Goal: Information Seeking & Learning: Learn about a topic

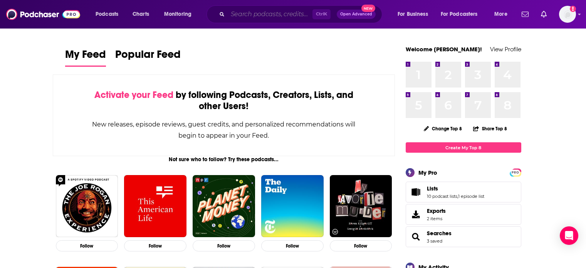
click at [274, 16] on input "Search podcasts, credits, & more..." at bounding box center [270, 14] width 85 height 12
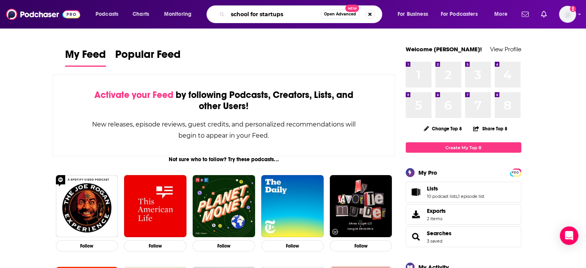
type input "school for startups"
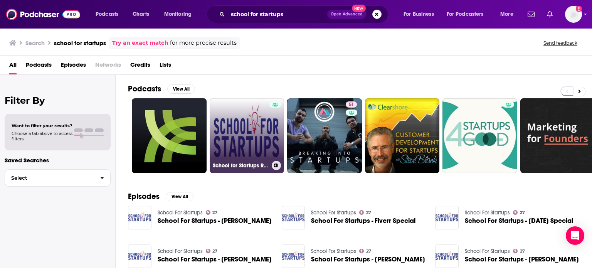
click at [243, 122] on link "School for Startups Radio" at bounding box center [247, 135] width 75 height 75
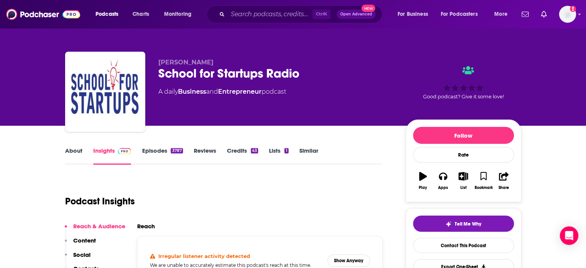
click at [153, 154] on link "Episodes 3787" at bounding box center [162, 156] width 41 height 18
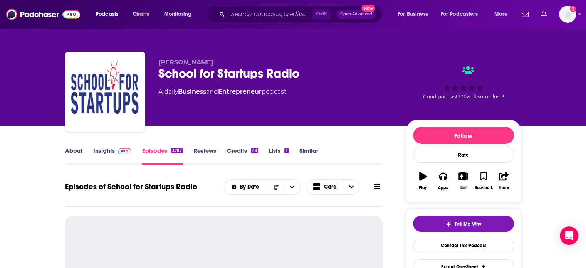
click at [124, 153] on img at bounding box center [124, 151] width 13 height 6
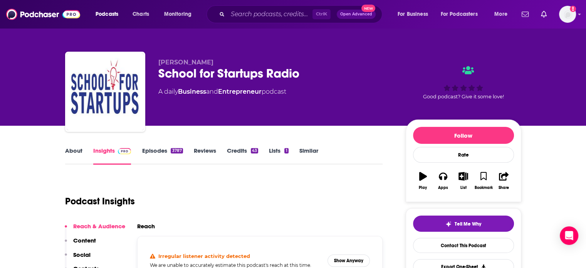
click at [179, 152] on div "3787" at bounding box center [177, 150] width 12 height 5
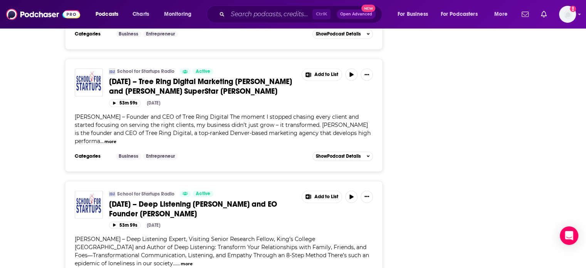
scroll to position [1271, 0]
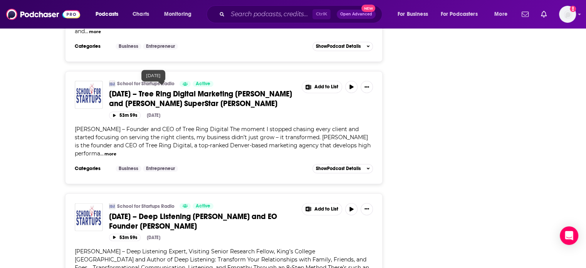
drag, startPoint x: 169, startPoint y: 86, endPoint x: 171, endPoint y: 76, distance: 10.2
click at [177, 89] on span "August 14, 2025 – Tree Ring Digital Marketing Paige Wiese and TED SuperStar Sim…" at bounding box center [200, 98] width 183 height 19
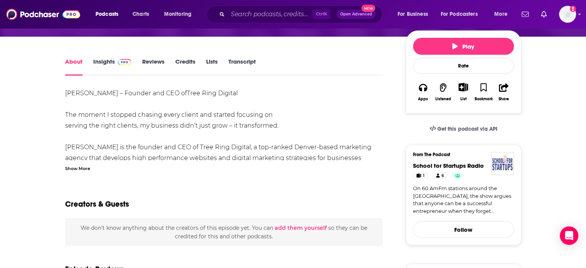
scroll to position [116, 0]
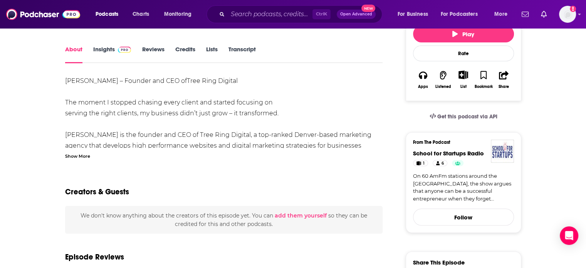
click at [104, 45] on link "Insights" at bounding box center [112, 54] width 38 height 18
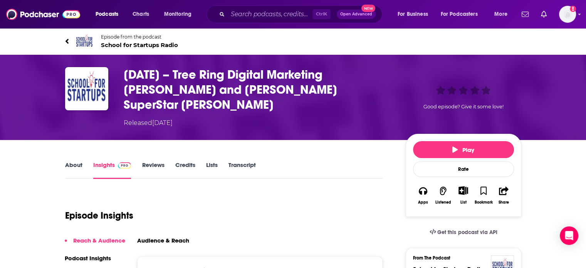
scroll to position [77, 0]
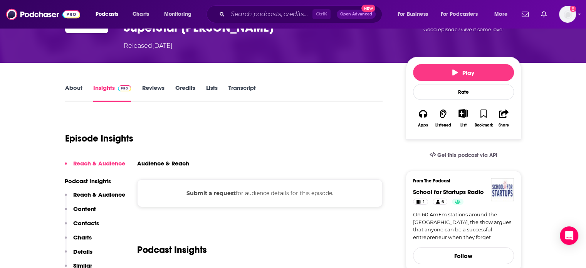
click at [74, 84] on link "About" at bounding box center [73, 93] width 17 height 18
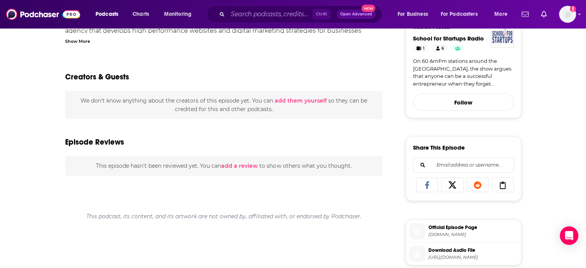
scroll to position [231, 0]
click at [462, 247] on li "Download Audio File https://mcdn.podbean.com/mf/web/p9apy9y7ytrwhbff/sfsr_2025_…" at bounding box center [463, 253] width 115 height 22
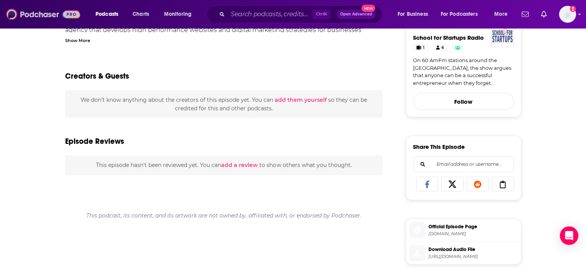
click at [39, 10] on img at bounding box center [43, 14] width 74 height 15
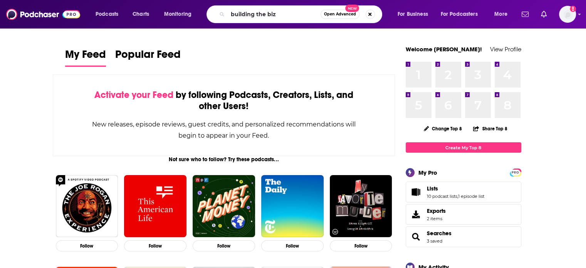
type input "building the biz"
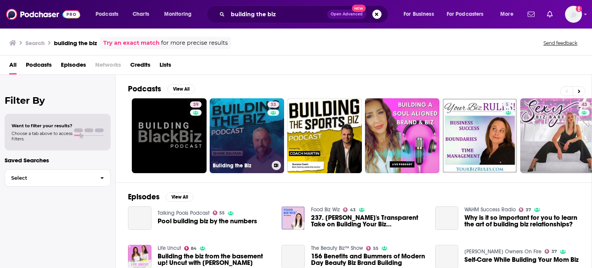
click at [258, 124] on link "33 Building the Biz" at bounding box center [247, 135] width 75 height 75
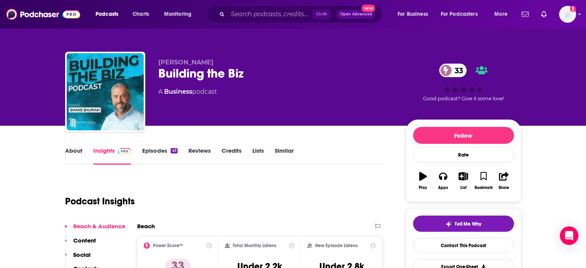
click at [165, 153] on link "Episodes 41" at bounding box center [159, 156] width 35 height 18
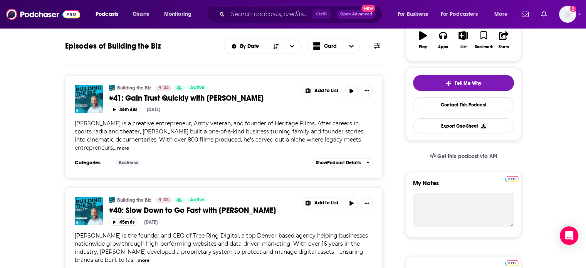
scroll to position [154, 0]
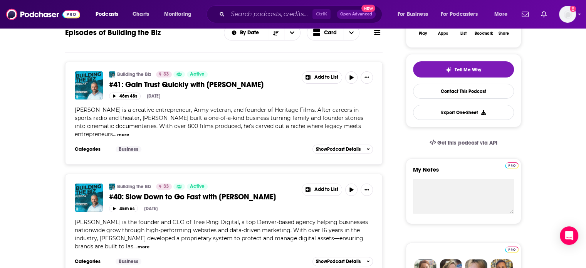
click at [225, 196] on span "#40: Slow Down to Go Fast with [PERSON_NAME]" at bounding box center [192, 197] width 167 height 10
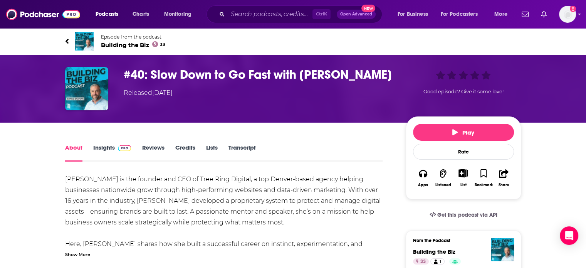
click at [96, 148] on link "Insights" at bounding box center [112, 153] width 38 height 18
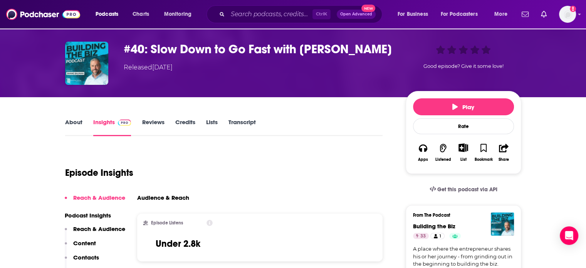
scroll to position [77, 0]
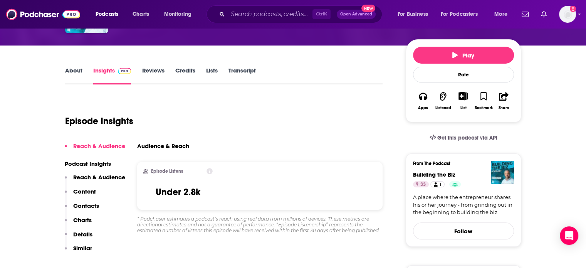
click at [77, 69] on link "About" at bounding box center [73, 76] width 17 height 18
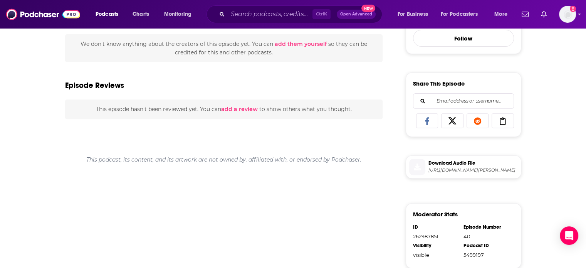
scroll to position [231, 0]
